Goal: Task Accomplishment & Management: Manage account settings

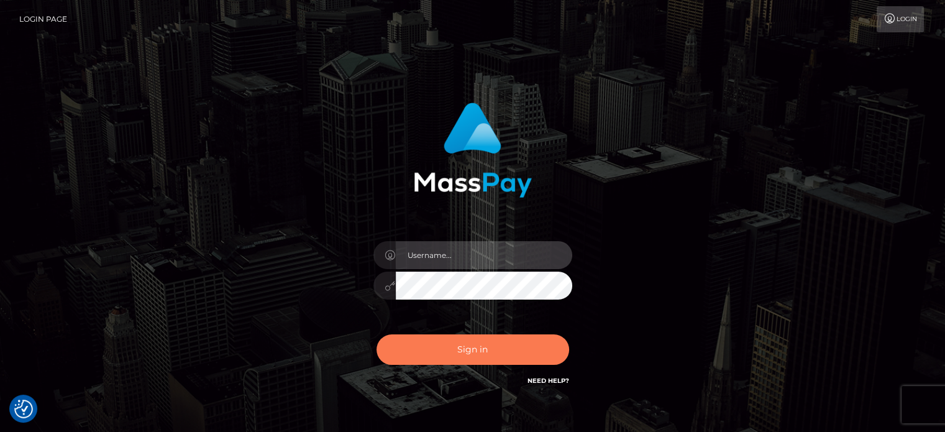
type input "[PERSON_NAME][URL]"
click at [516, 345] on button "Sign in" at bounding box center [473, 349] width 193 height 30
type input "[PERSON_NAME][URL]"
click at [516, 345] on button "Sign in" at bounding box center [473, 349] width 193 height 30
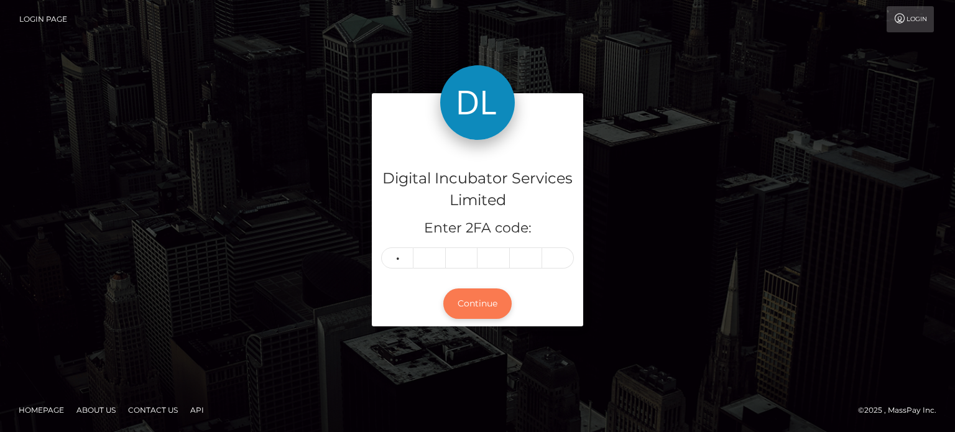
type input "7"
type input "8"
type input "2"
type input "6"
type input "2"
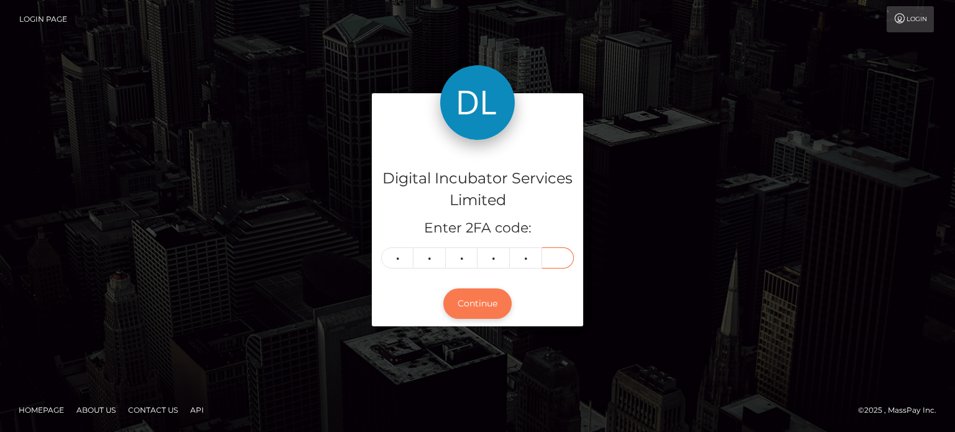
type input "3"
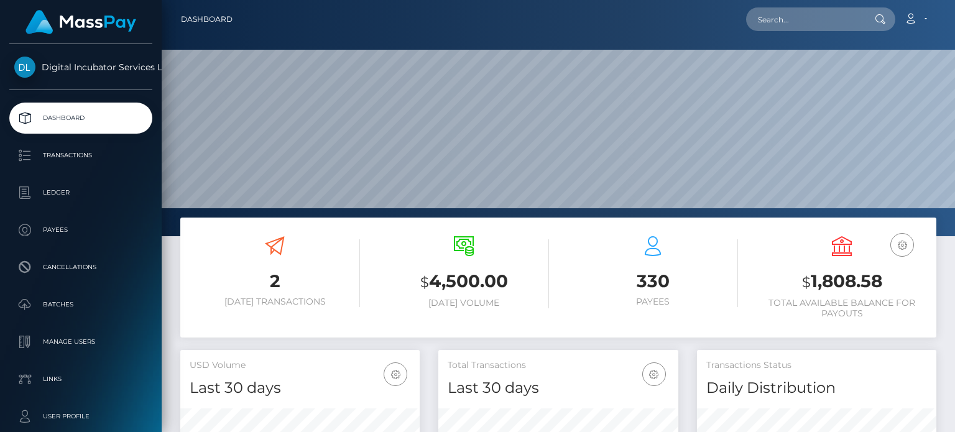
scroll to position [220, 239]
